Goal: Transaction & Acquisition: Book appointment/travel/reservation

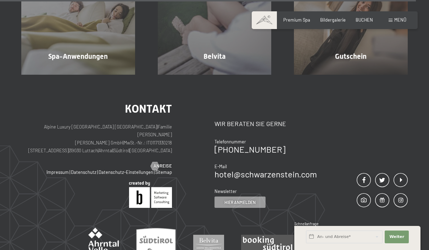
scroll to position [3432, 0]
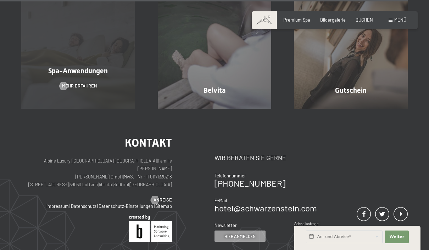
click at [41, 76] on div "Spa-Anwendungen" at bounding box center [78, 71] width 136 height 10
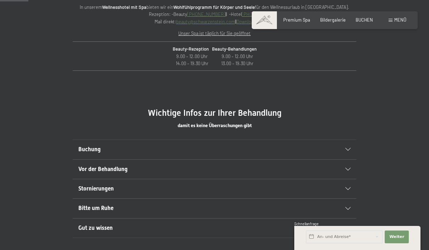
scroll to position [298, 0]
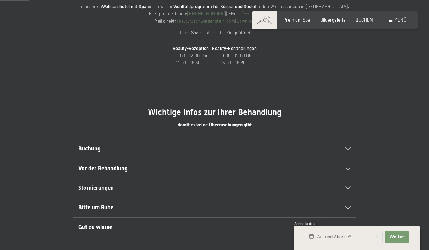
click at [86, 150] on span "Buchung" at bounding box center [89, 148] width 22 height 7
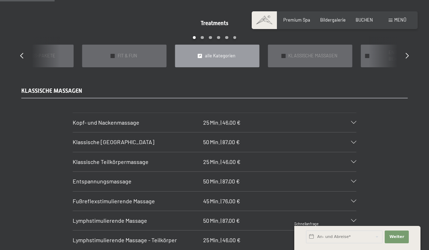
scroll to position [572, 0]
click at [3, 157] on div "KLASSISCHE MASSAGEN Kopf- und Nackenmassage 25 Min. | 46,00 € Blockaden lösen u…" at bounding box center [214, 188] width 429 height 203
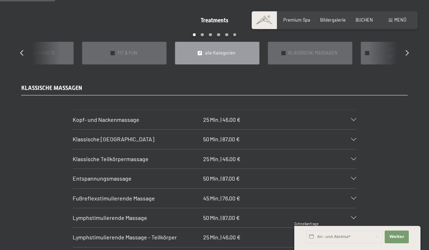
scroll to position [574, 0]
click at [81, 136] on h3 "Klassische [GEOGRAPHIC_DATA]" at bounding box center [137, 140] width 128 height 8
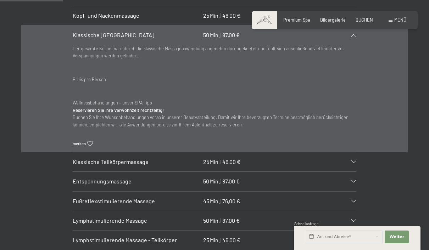
scroll to position [706, 0]
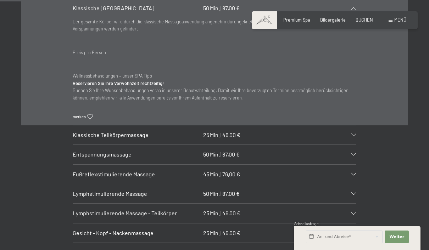
click at [106, 168] on div "Fußreflexstimulierende Massage 45 Min. | 76,00 €" at bounding box center [215, 174] width 284 height 19
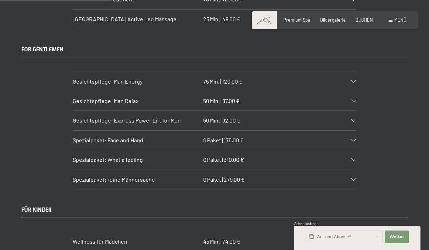
scroll to position [1190, 0]
click at [85, 176] on span "Spezialpaket: reine Männersache" at bounding box center [114, 179] width 82 height 7
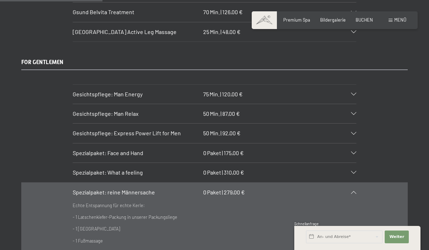
scroll to position [1100, 0]
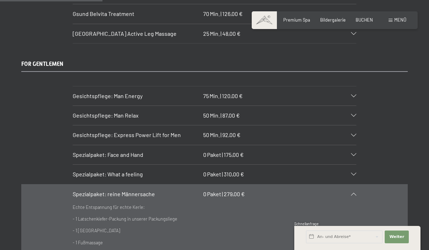
click at [84, 92] on span "Gesichtspflege: Man Energy" at bounding box center [108, 95] width 70 height 7
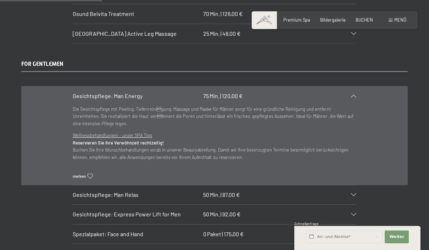
click at [83, 191] on span "Gesichtspflege: Man Relax" at bounding box center [106, 194] width 66 height 7
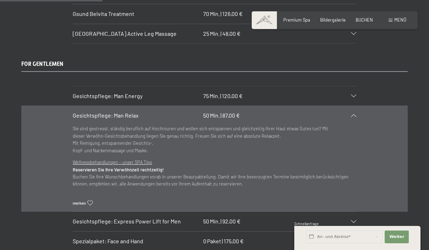
click at [73, 212] on section "Gesichtspflege: Express Power Lift for Men 50 Min. | 92,00 € Natürliche Hightec…" at bounding box center [215, 222] width 284 height 20
click at [73, 218] on span "Gesichtspflege: Express Power Lift for Men" at bounding box center [127, 221] width 108 height 7
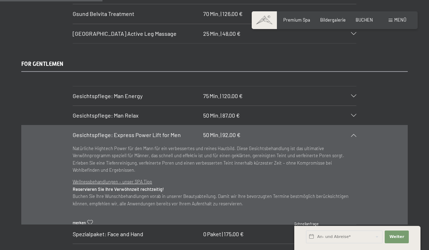
click at [82, 231] on span "Spezialpaket: Face and Hand" at bounding box center [108, 234] width 71 height 7
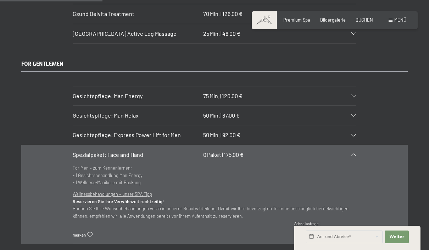
click at [80, 250] on span "Spezialpaket: What a feeling" at bounding box center [108, 253] width 70 height 7
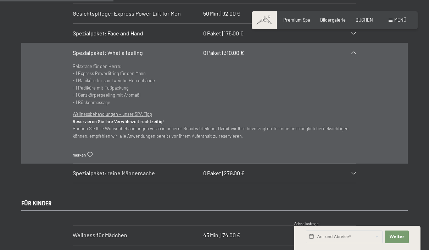
scroll to position [1224, 0]
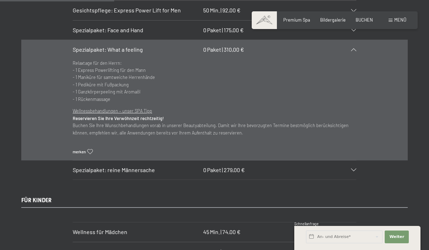
click at [86, 167] on span "Spezialpaket: reine Männersache" at bounding box center [114, 170] width 82 height 7
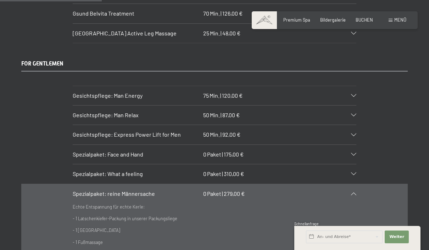
scroll to position [1094, 0]
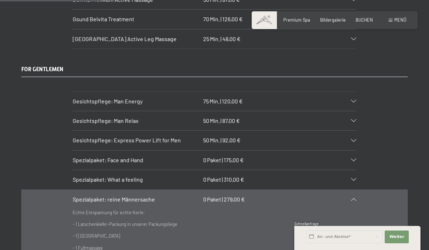
click at [95, 137] on span "Gesichtspflege: Express Power Lift for Men" at bounding box center [127, 140] width 108 height 7
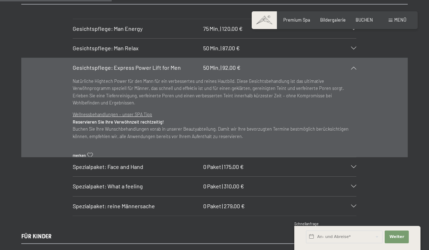
scroll to position [1192, 0]
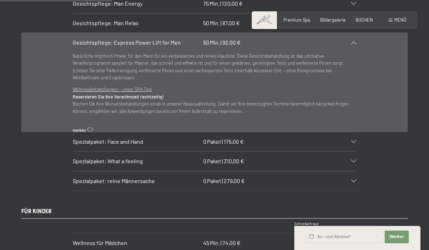
click at [80, 178] on span "Spezialpaket: reine Männersache" at bounding box center [114, 181] width 82 height 7
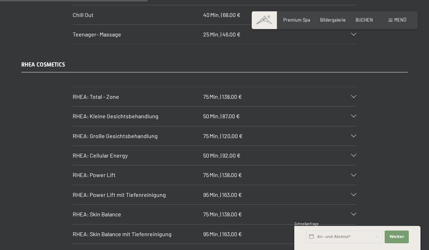
scroll to position [1587, 0]
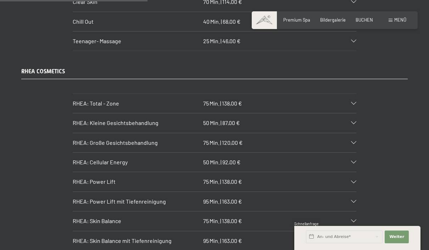
click at [76, 198] on span "RHEA: Power Lift mit Tiefenreinigung" at bounding box center [119, 201] width 93 height 7
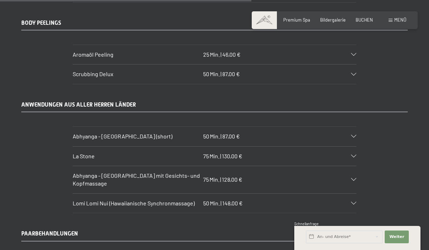
scroll to position [2716, 0]
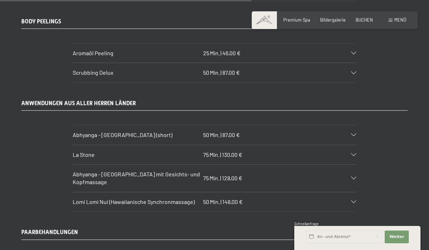
click at [77, 131] on span "Abhyanga - [GEOGRAPHIC_DATA] (short)" at bounding box center [123, 134] width 100 height 7
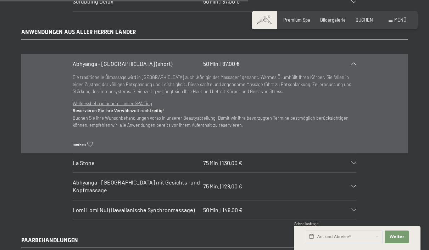
scroll to position [2650, 0]
click at [79, 160] on span "La Stone" at bounding box center [84, 163] width 22 height 7
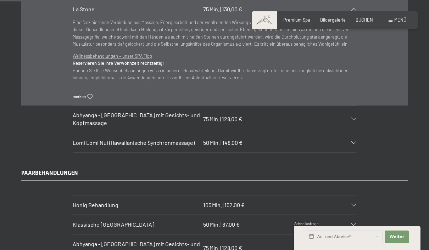
scroll to position [2804, 0]
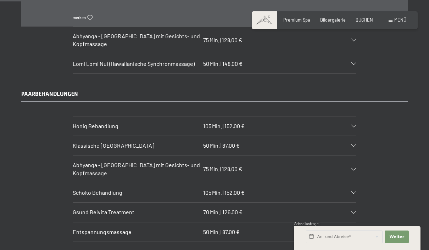
click at [76, 136] on div "Klassische [GEOGRAPHIC_DATA] 50 Min. | 87,00 €" at bounding box center [215, 145] width 284 height 19
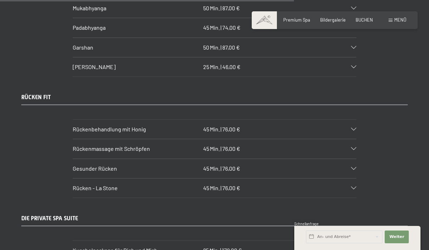
scroll to position [3137, 0]
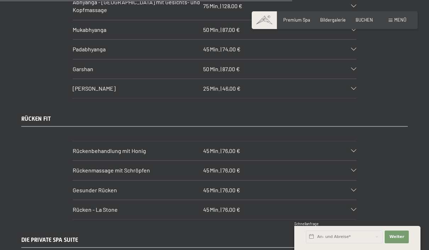
click at [79, 181] on div "Gesunder Rücken 45 Min. | 76,00 €" at bounding box center [215, 190] width 284 height 19
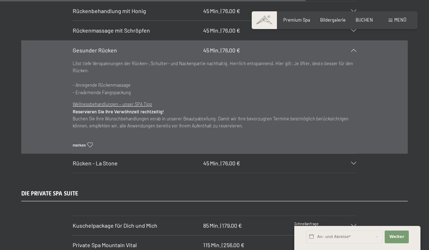
scroll to position [3267, 0]
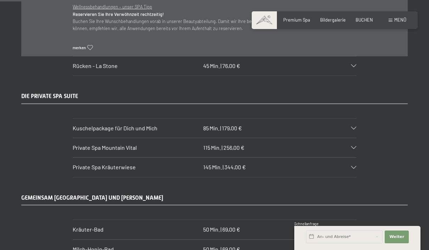
click at [84, 144] on span "Private Spa Mountain Vital" at bounding box center [105, 147] width 64 height 7
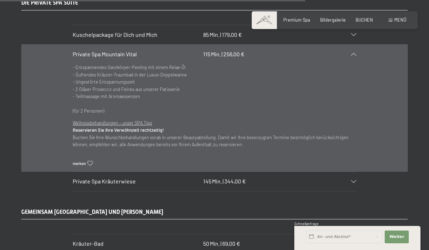
click at [78, 172] on div "Private Spa Kräuterwiese 145 Min. | 344,00 €" at bounding box center [215, 181] width 284 height 19
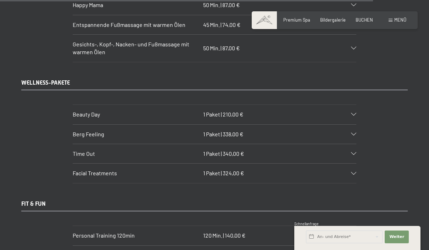
scroll to position [3969, 0]
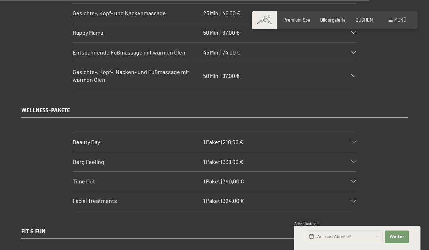
click at [80, 139] on span "Beauty Day" at bounding box center [86, 142] width 27 height 7
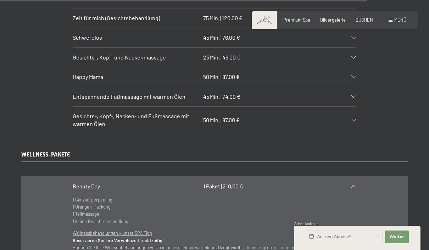
scroll to position [3923, 0]
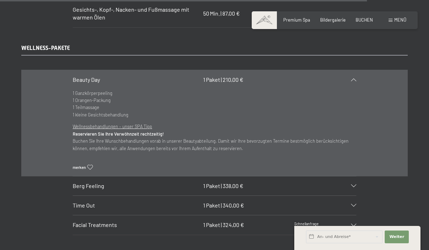
click at [78, 176] on div "Berg Feeling 1 Paket | 338,00 €" at bounding box center [215, 185] width 284 height 19
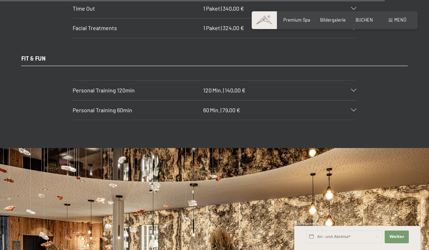
scroll to position [4107, 0]
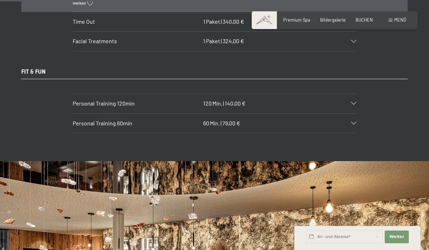
click at [83, 120] on span "Personal Training 60min" at bounding box center [103, 123] width 60 height 7
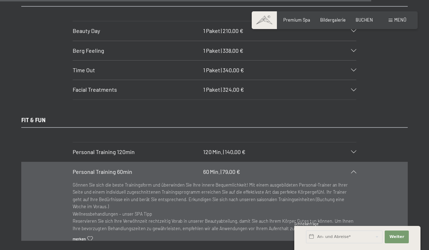
scroll to position [3968, 0]
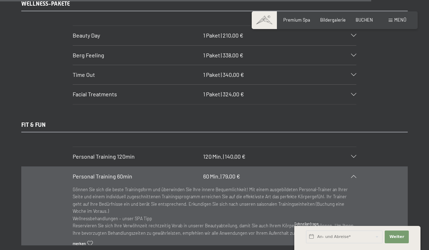
click at [86, 173] on span "Personal Training 60min" at bounding box center [103, 176] width 60 height 7
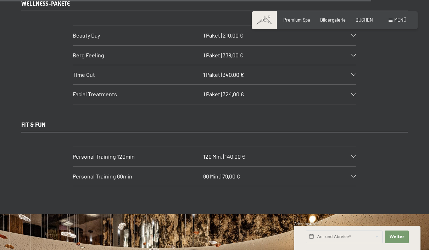
click at [86, 167] on div "Personal Training 60min 60 Min. | 79,00 €" at bounding box center [215, 176] width 284 height 19
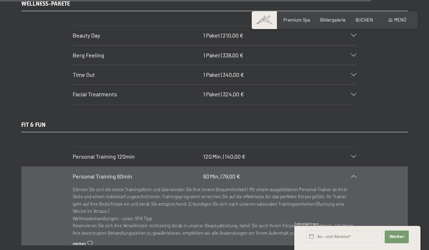
click at [84, 153] on span "Personal Training 120min" at bounding box center [104, 156] width 62 height 7
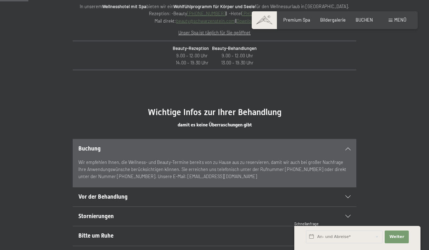
scroll to position [268, 0]
